Goal: Find specific page/section: Find specific page/section

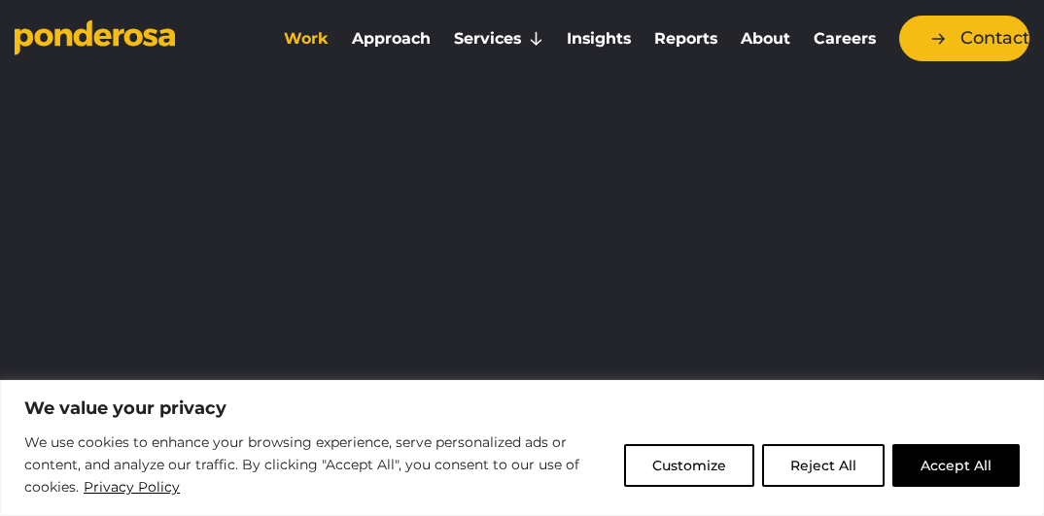
click at [309, 40] on link "Work" at bounding box center [306, 38] width 60 height 41
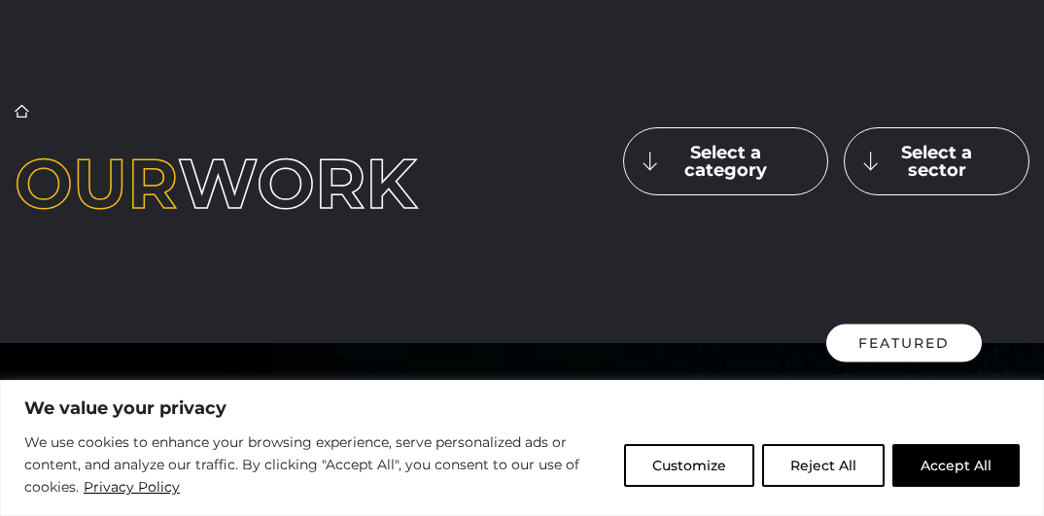
scroll to position [194, 0]
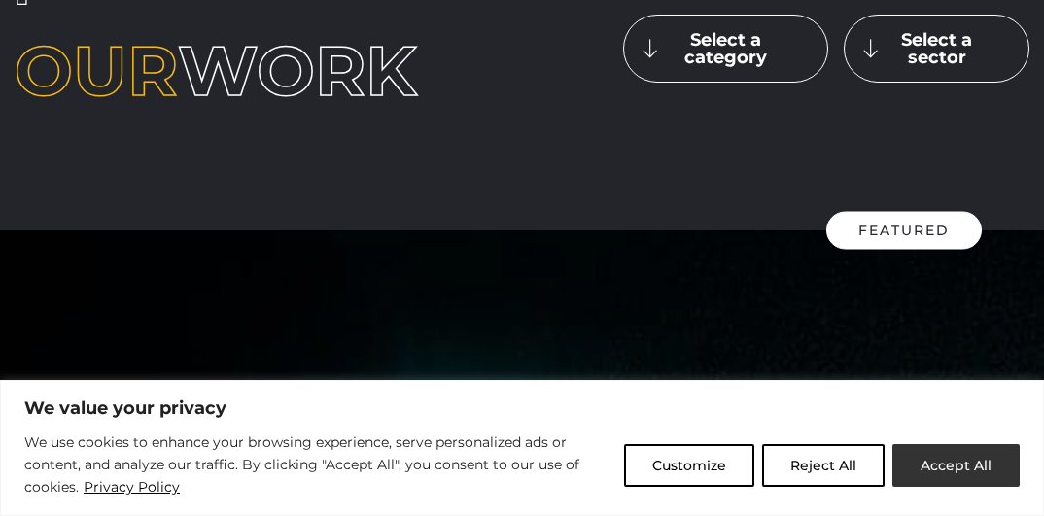
click at [951, 471] on button "Accept All" at bounding box center [956, 465] width 127 height 43
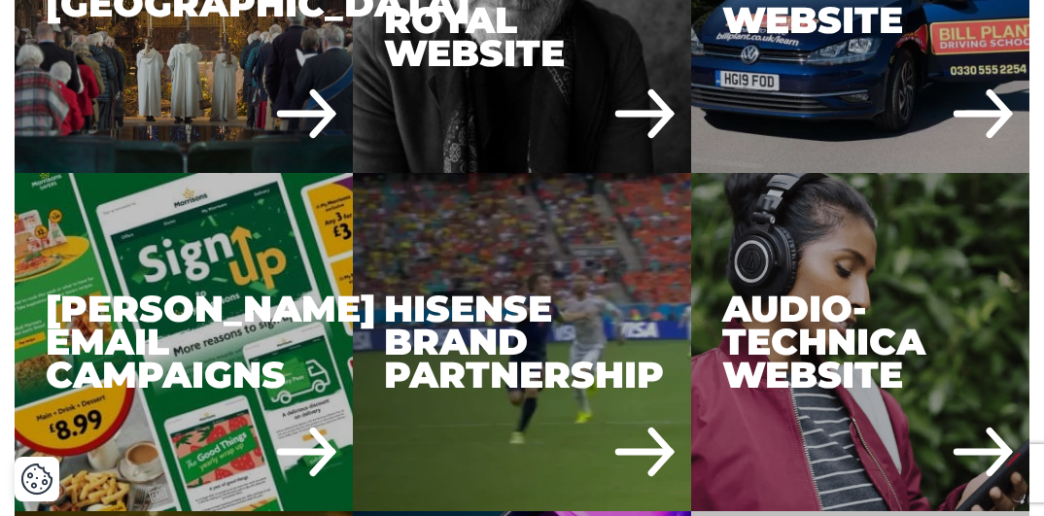
scroll to position [3987, 0]
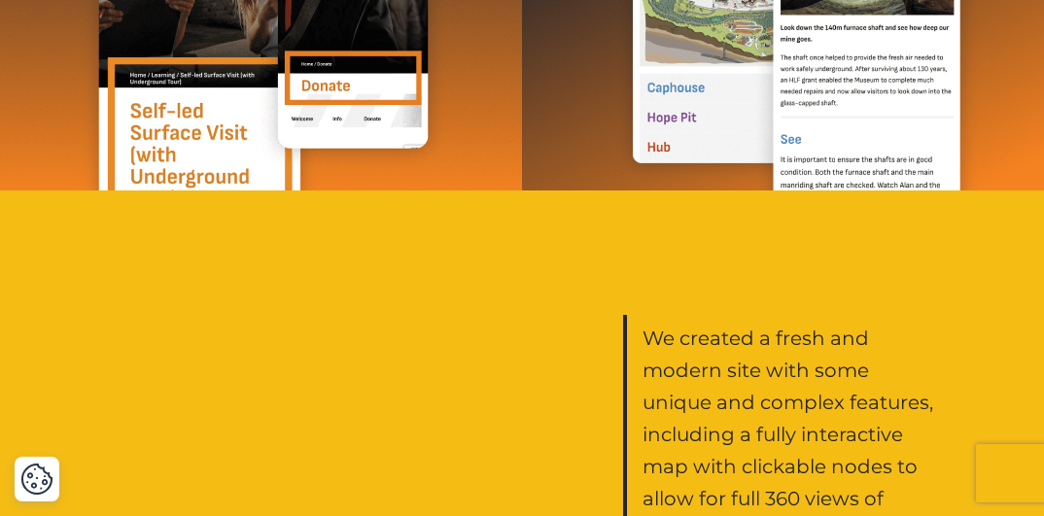
scroll to position [2820, 0]
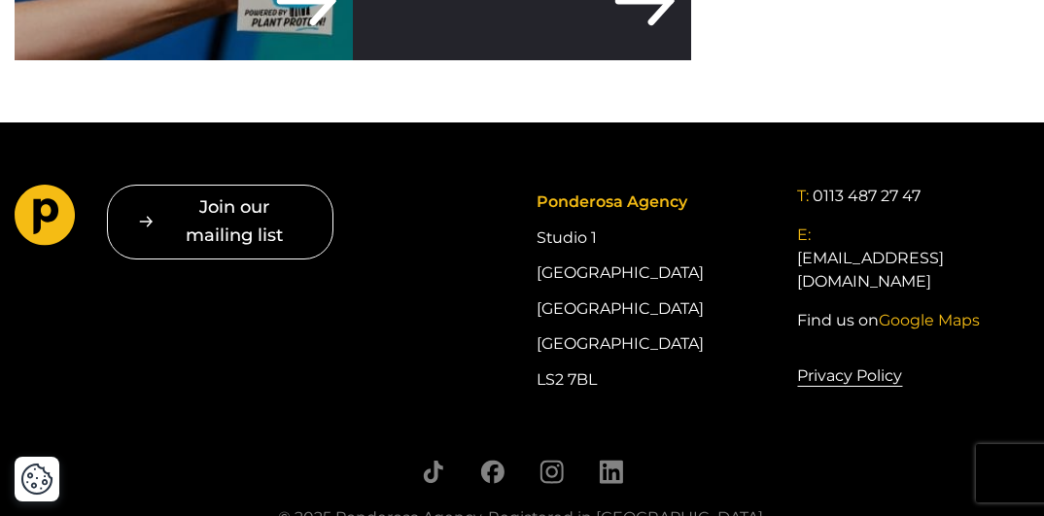
scroll to position [7293, 0]
